Goal: Register for event/course

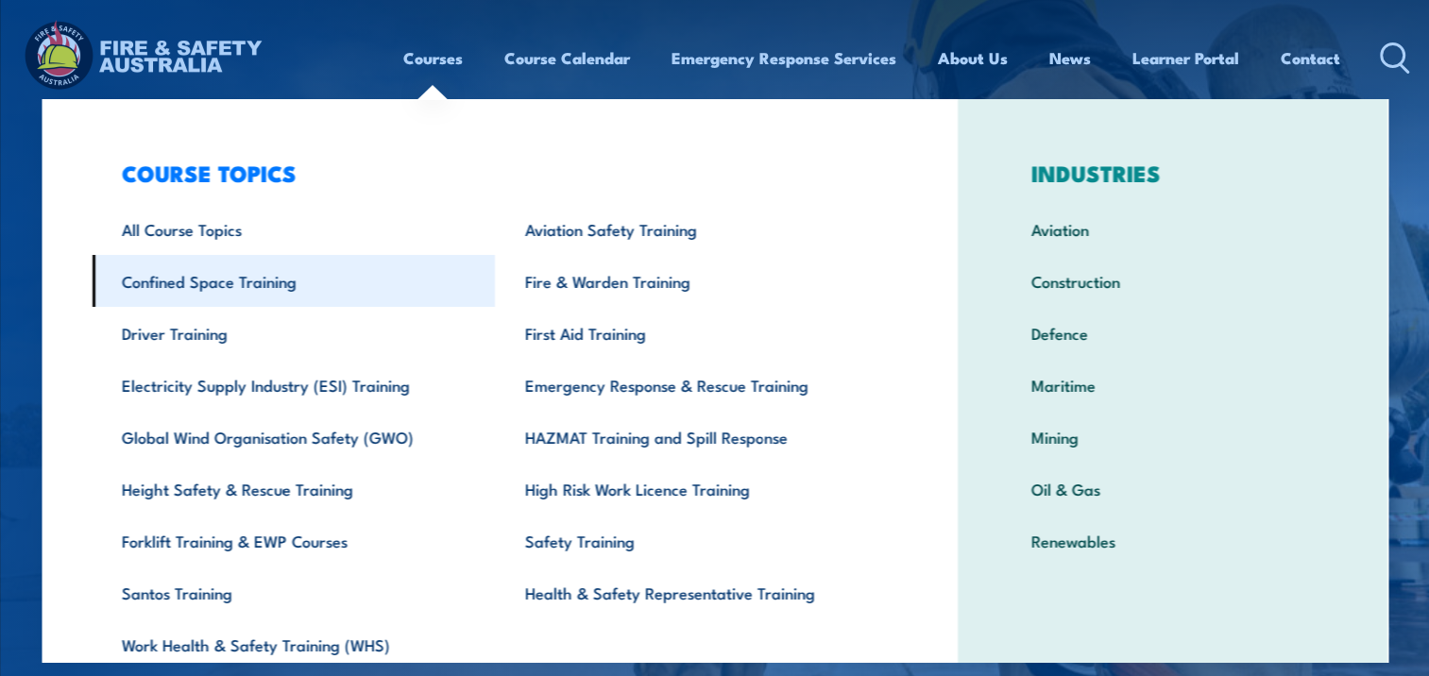
click at [228, 283] on link "Confined Space Training" at bounding box center [293, 281] width 403 height 52
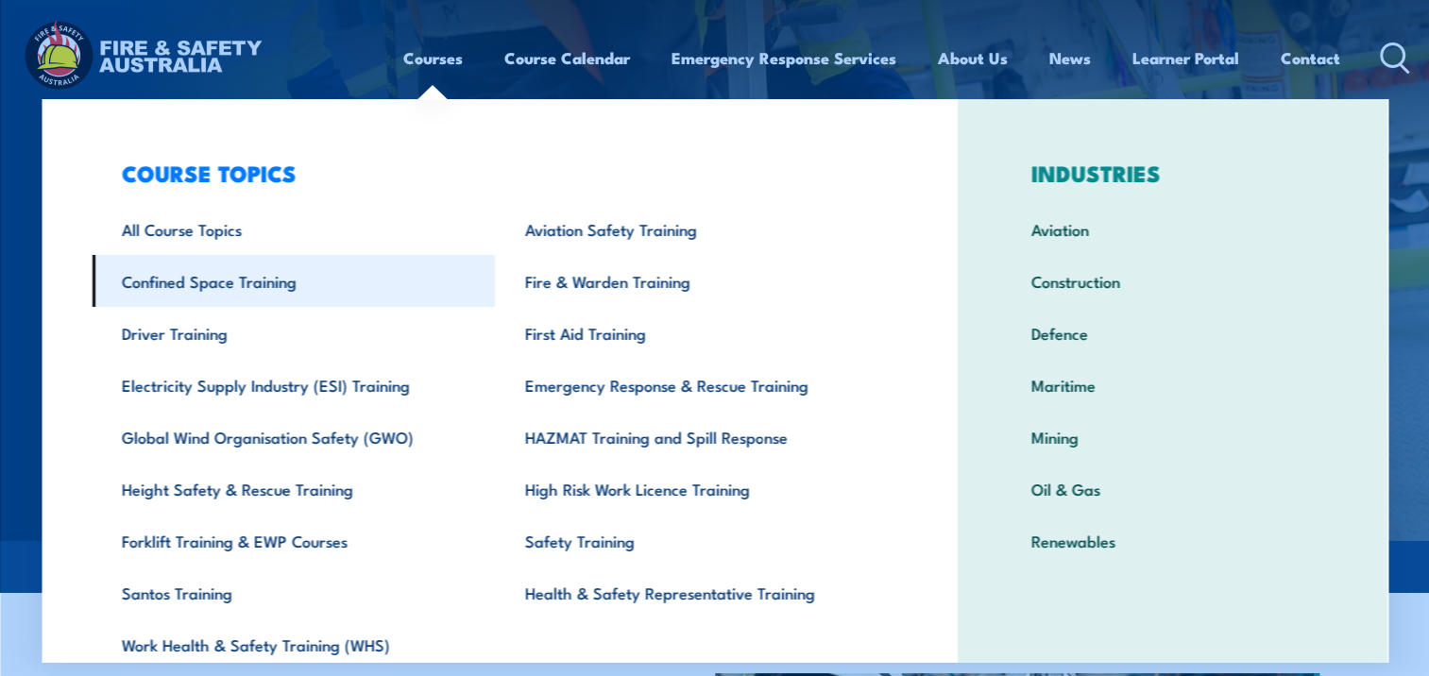
click at [262, 277] on link "Confined Space Training" at bounding box center [293, 281] width 403 height 52
click at [219, 280] on link "Confined Space Training" at bounding box center [293, 281] width 403 height 52
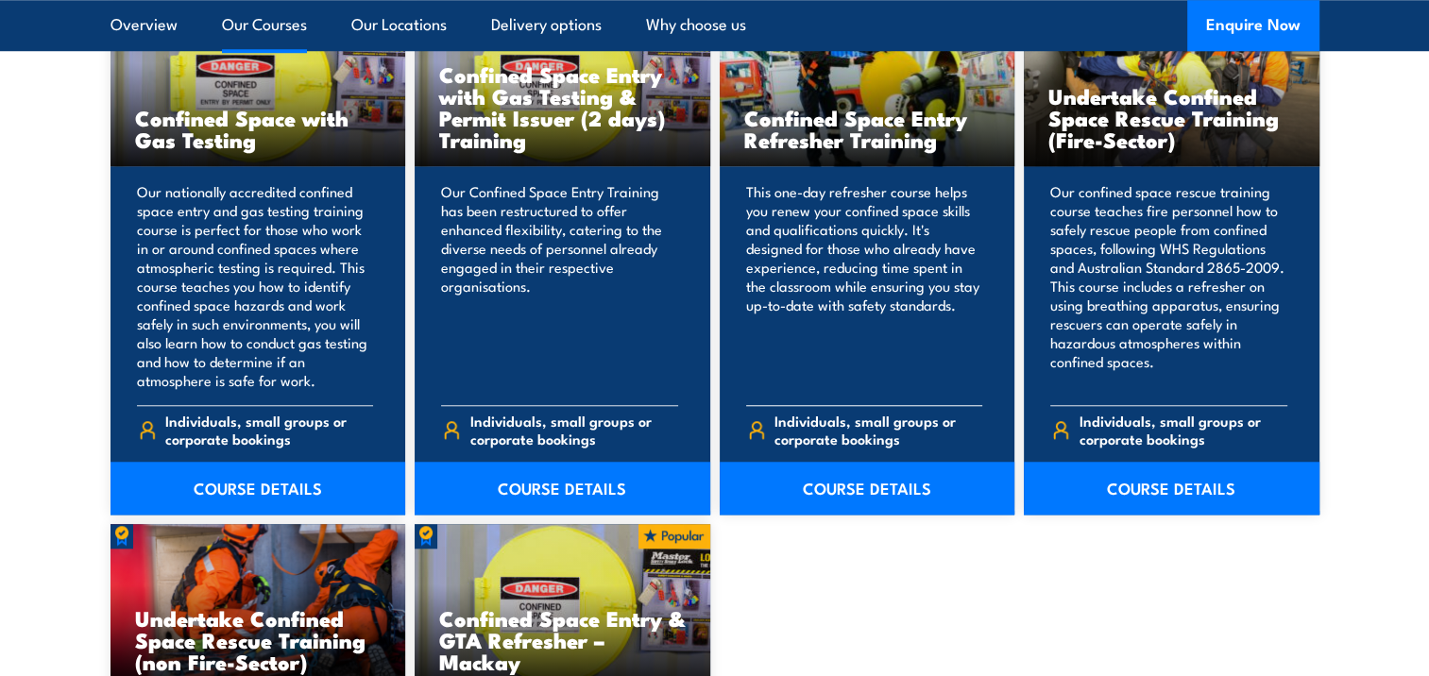
scroll to position [1606, 0]
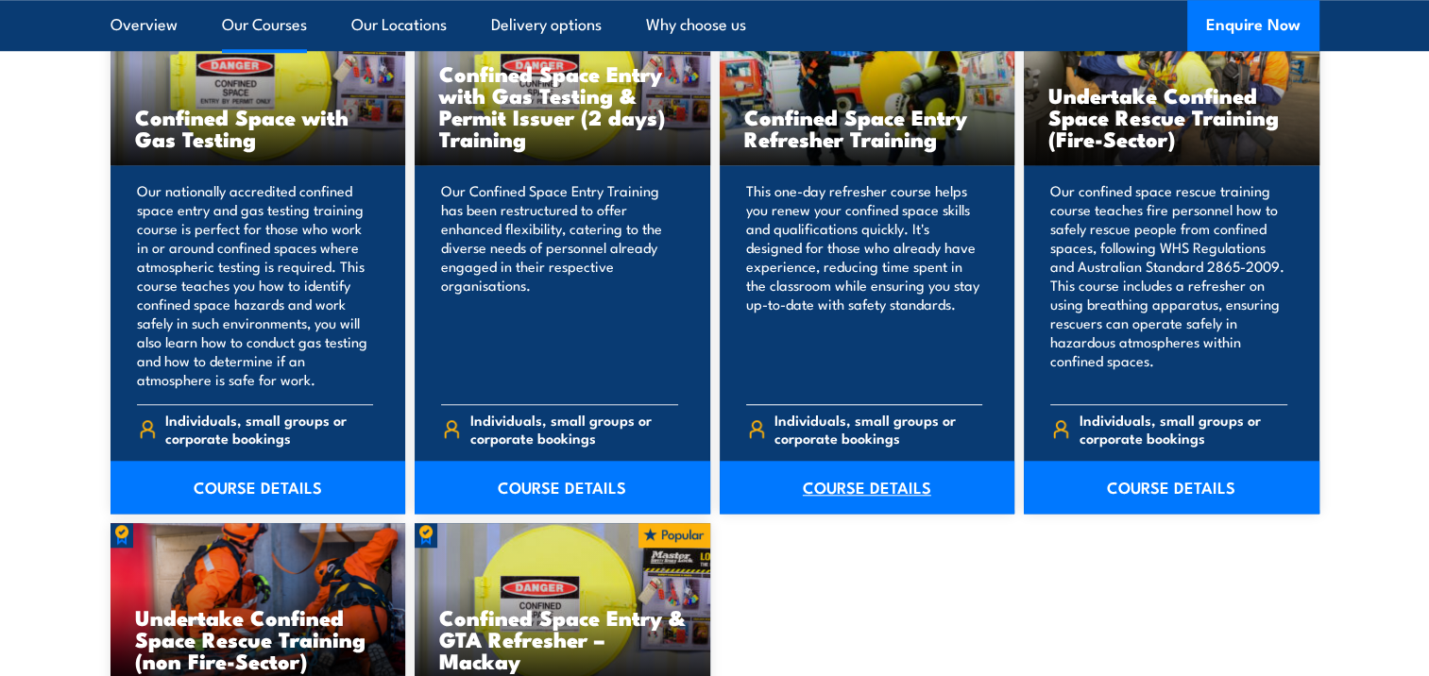
click at [860, 487] on link "COURSE DETAILS" at bounding box center [868, 487] width 296 height 53
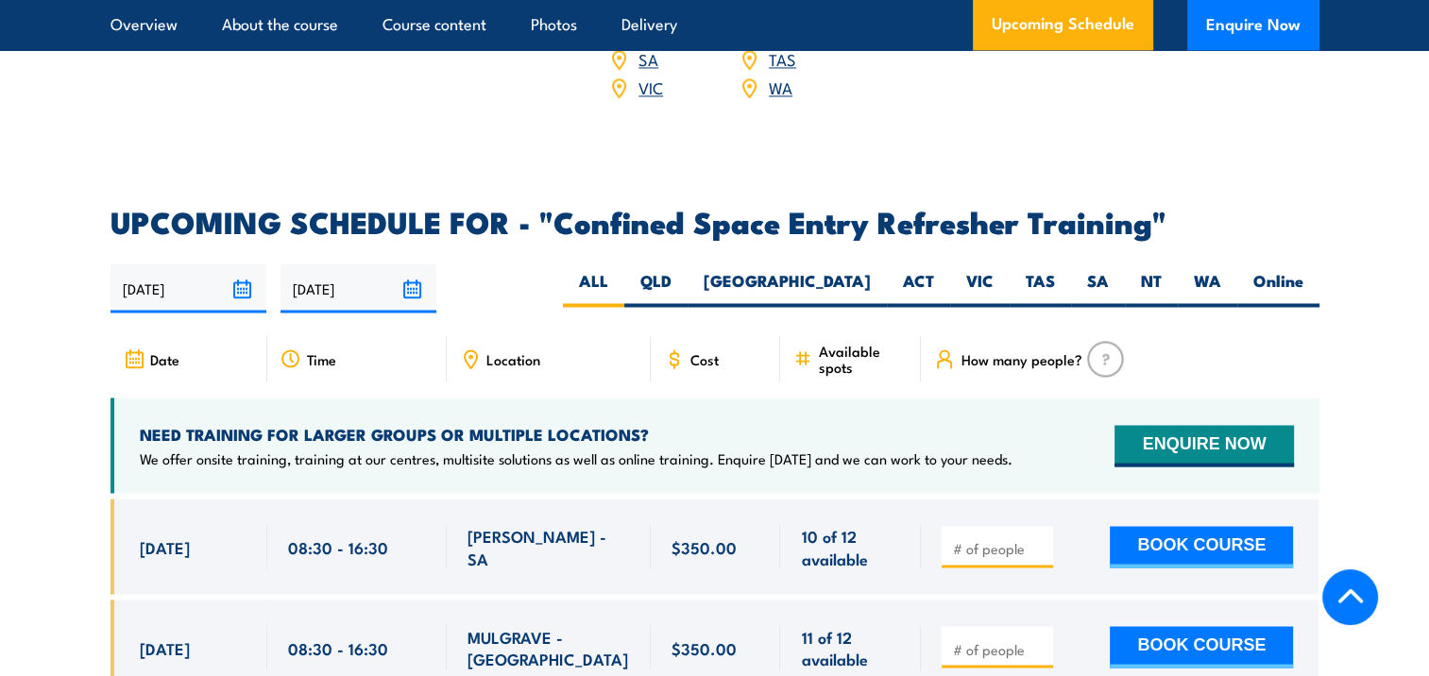
scroll to position [3212, 0]
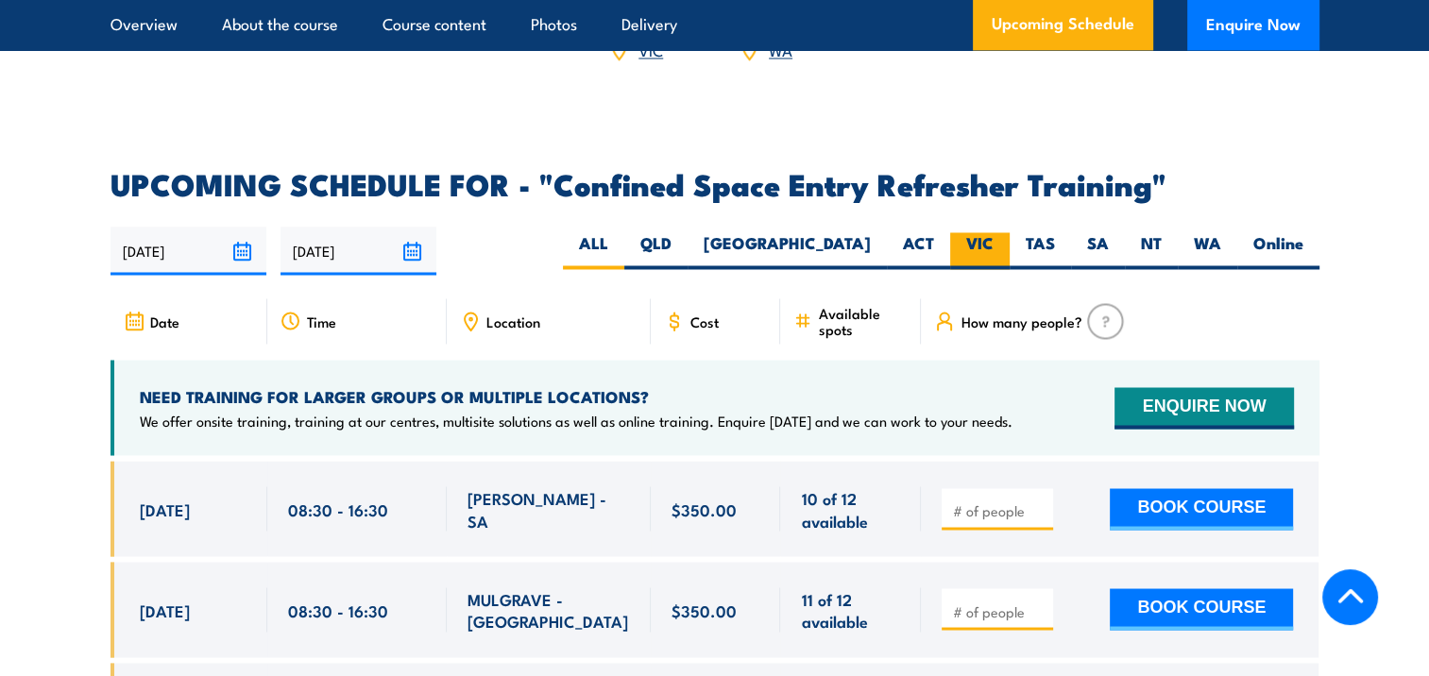
click at [985, 232] on label "VIC" at bounding box center [980, 250] width 60 height 37
click at [994, 232] on input "VIC" at bounding box center [1000, 238] width 12 height 12
radio input "true"
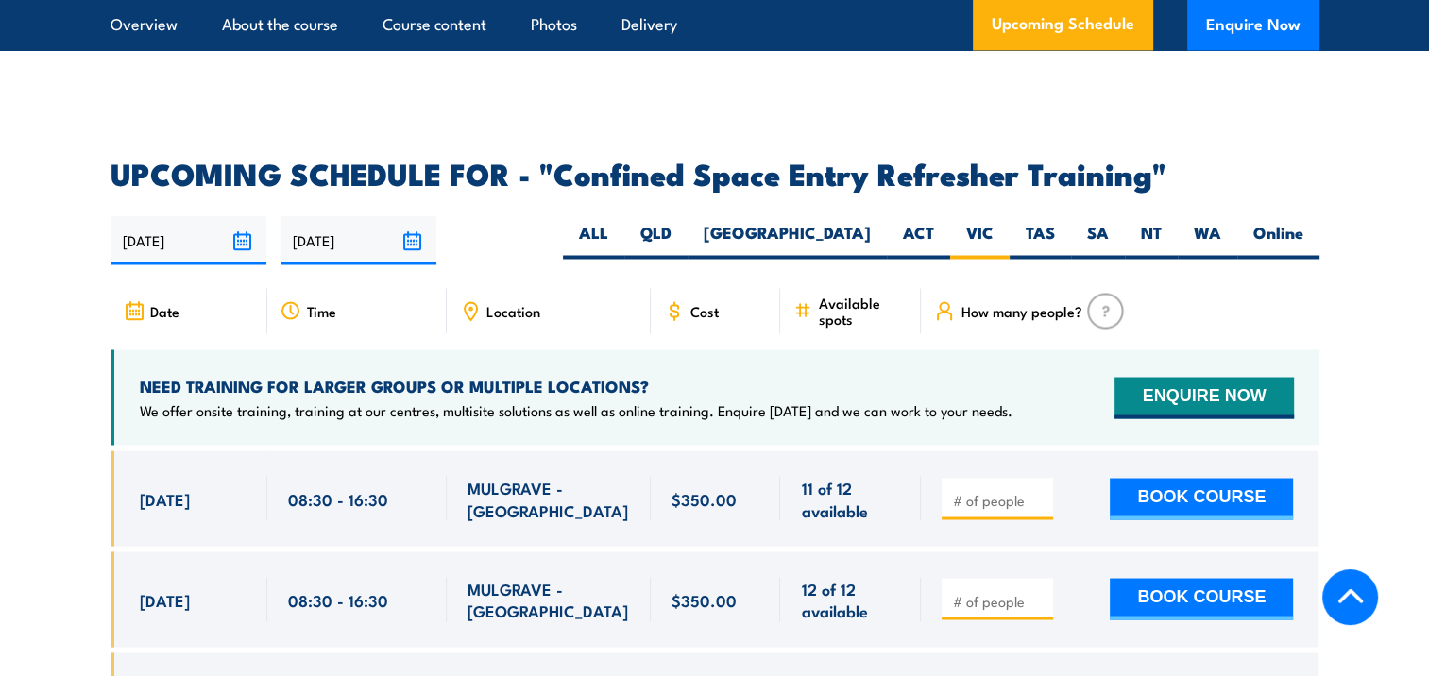
scroll to position [2971, 0]
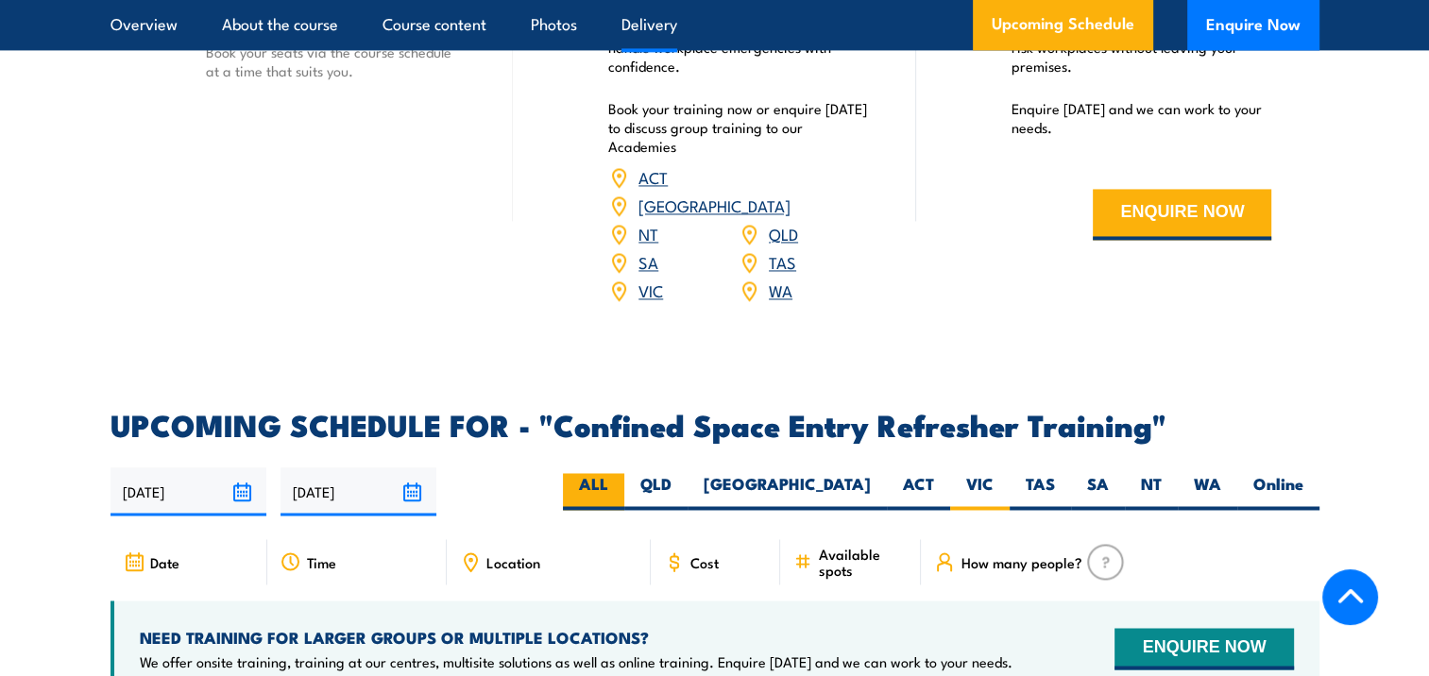
click at [624, 473] on label "ALL" at bounding box center [593, 491] width 61 height 37
click at [621, 473] on input "ALL" at bounding box center [614, 479] width 12 height 12
radio input "true"
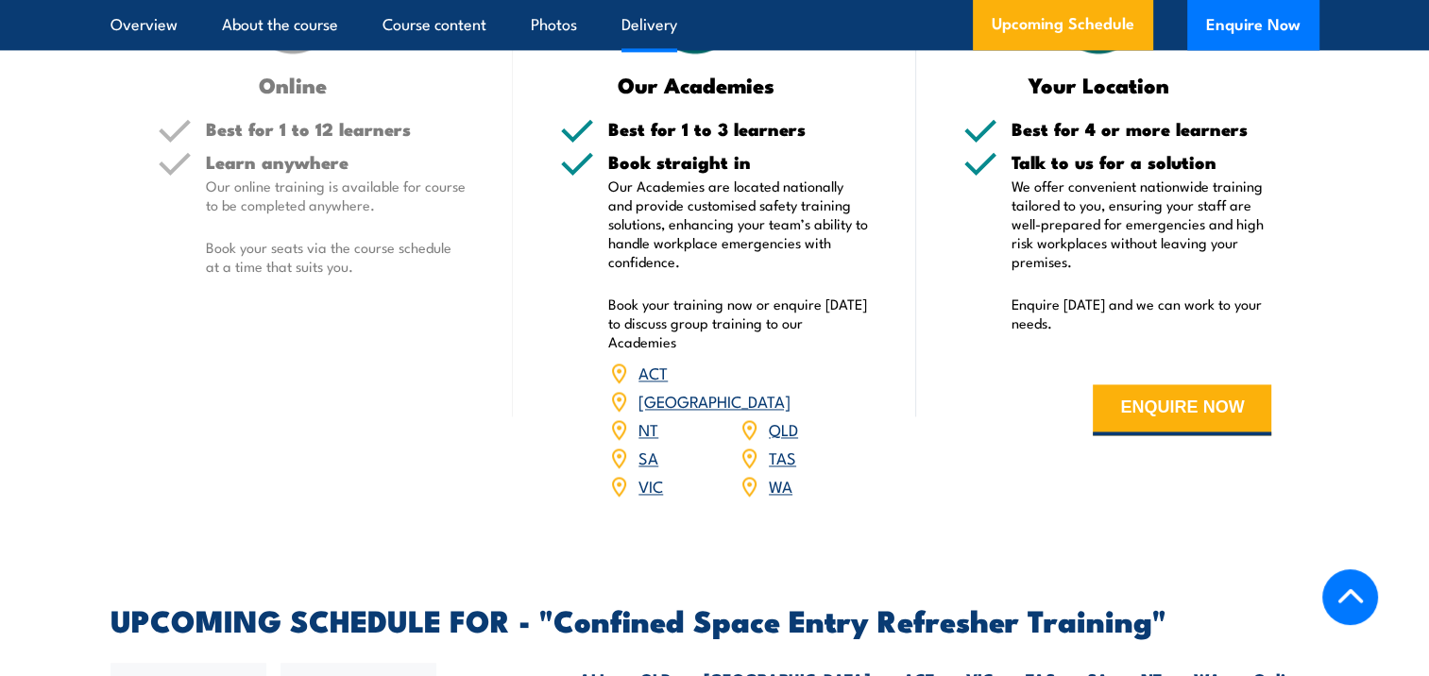
scroll to position [2499, 0]
